Goal: Find specific page/section: Find specific page/section

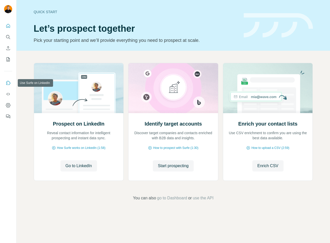
click at [9, 83] on icon "Use Surfe on LinkedIn" at bounding box center [8, 83] width 5 height 5
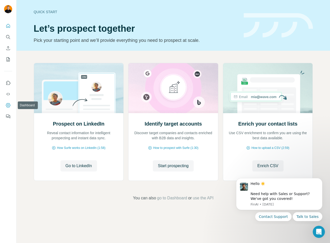
click at [7, 107] on icon "Dashboard" at bounding box center [8, 105] width 5 height 5
click at [9, 95] on icon "Use Surfe API" at bounding box center [7, 94] width 3 height 3
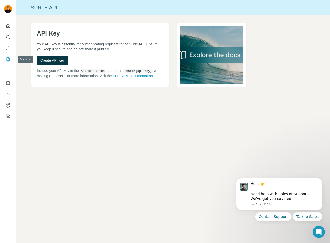
click at [9, 58] on icon "My lists" at bounding box center [8, 59] width 3 height 4
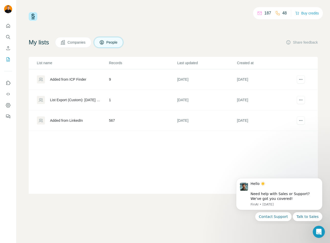
click at [70, 119] on div "Added from LinkedIn" at bounding box center [66, 120] width 33 height 5
